Goal: Connect with others

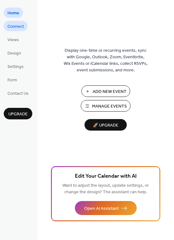
click at [18, 28] on span "Connect" at bounding box center [15, 26] width 17 height 7
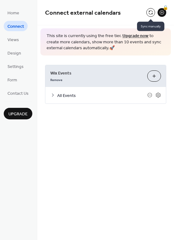
click at [153, 11] on button at bounding box center [151, 12] width 9 height 9
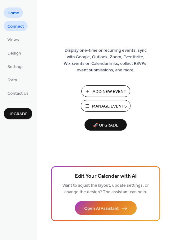
click at [16, 24] on span "Connect" at bounding box center [15, 26] width 17 height 7
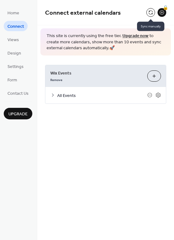
click at [150, 13] on button at bounding box center [151, 12] width 9 height 9
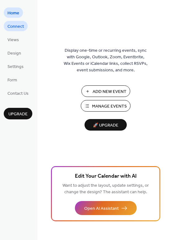
click at [7, 28] on span "Connect" at bounding box center [15, 26] width 17 height 7
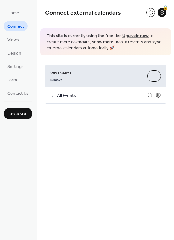
click at [152, 14] on button at bounding box center [151, 12] width 9 height 9
